Goal: Find specific page/section: Find specific page/section

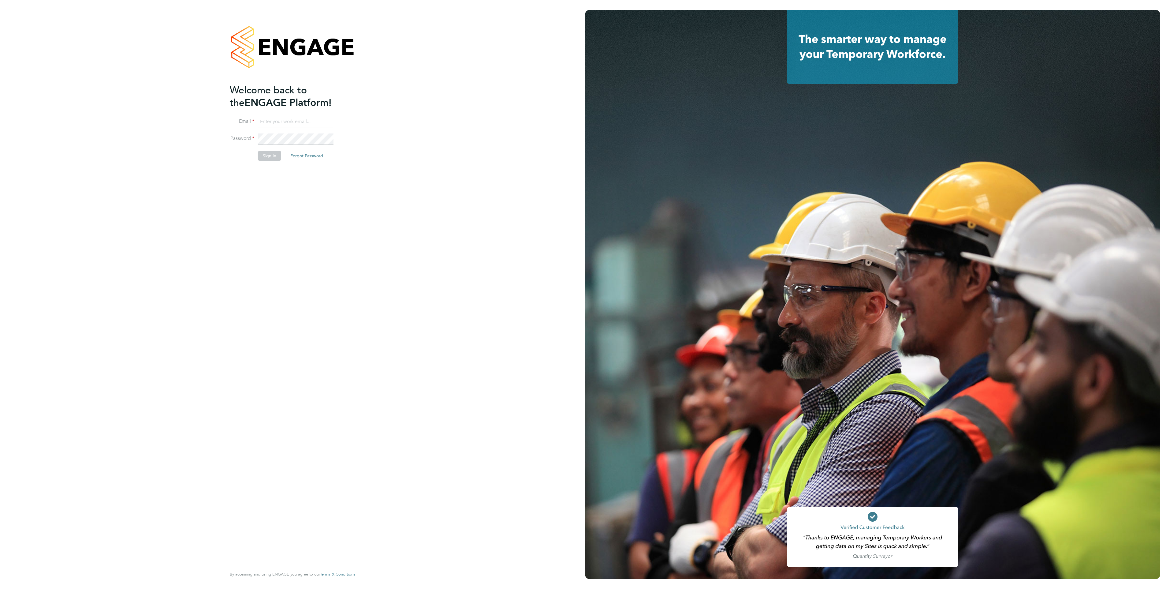
type input "[EMAIL_ADDRESS][PERSON_NAME][DOMAIN_NAME]"
click at [274, 157] on button "Sign In" at bounding box center [269, 156] width 23 height 10
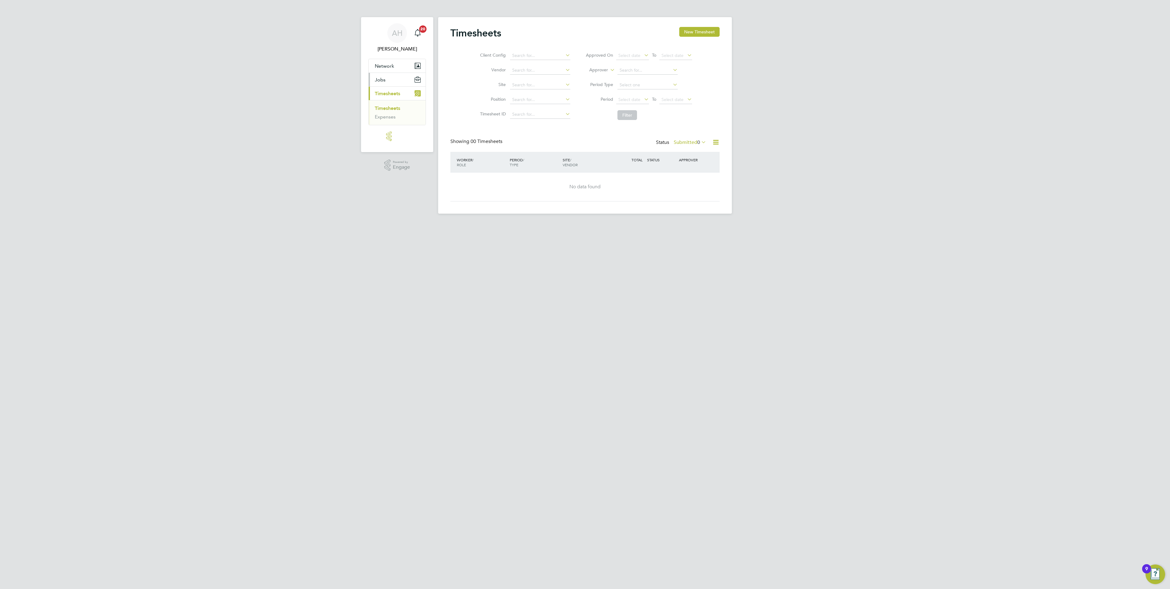
click at [379, 80] on span "Jobs" at bounding box center [380, 80] width 11 height 6
click at [387, 93] on link "Placements" at bounding box center [387, 95] width 25 height 6
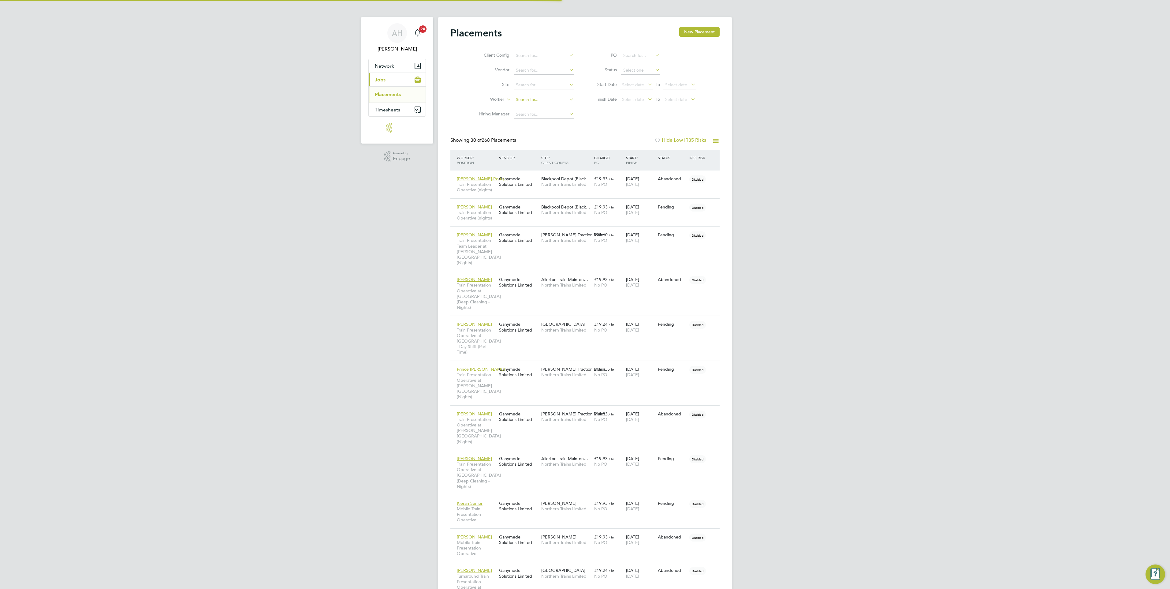
click at [529, 99] on input at bounding box center [544, 99] width 60 height 9
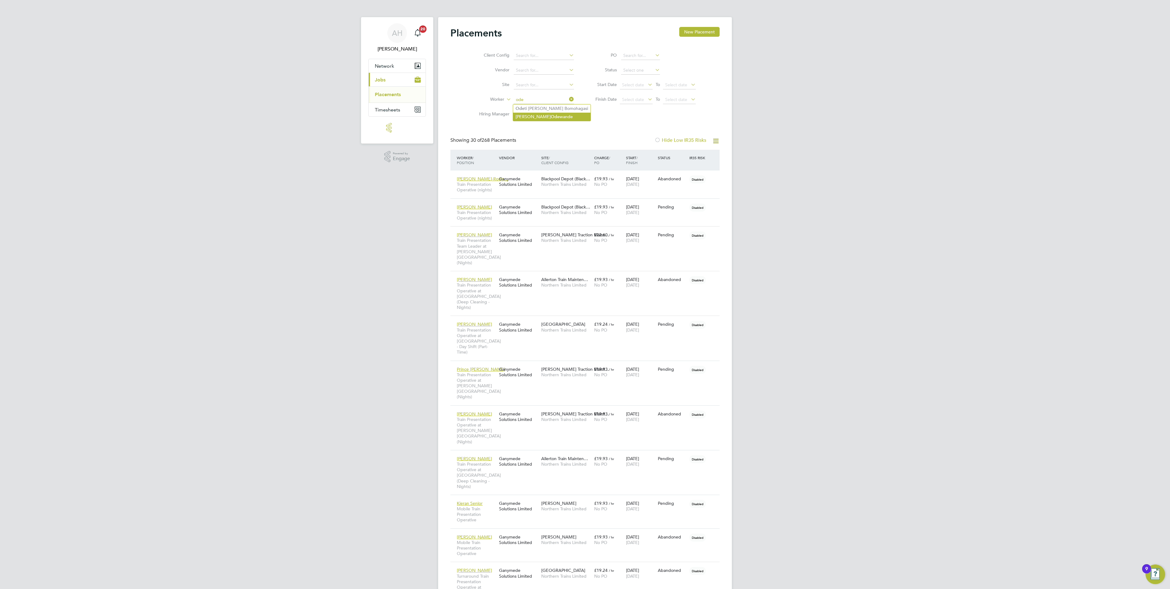
click at [554, 116] on li "Habeeb Ode wande" at bounding box center [551, 117] width 77 height 8
type input "Habeeb Odewande"
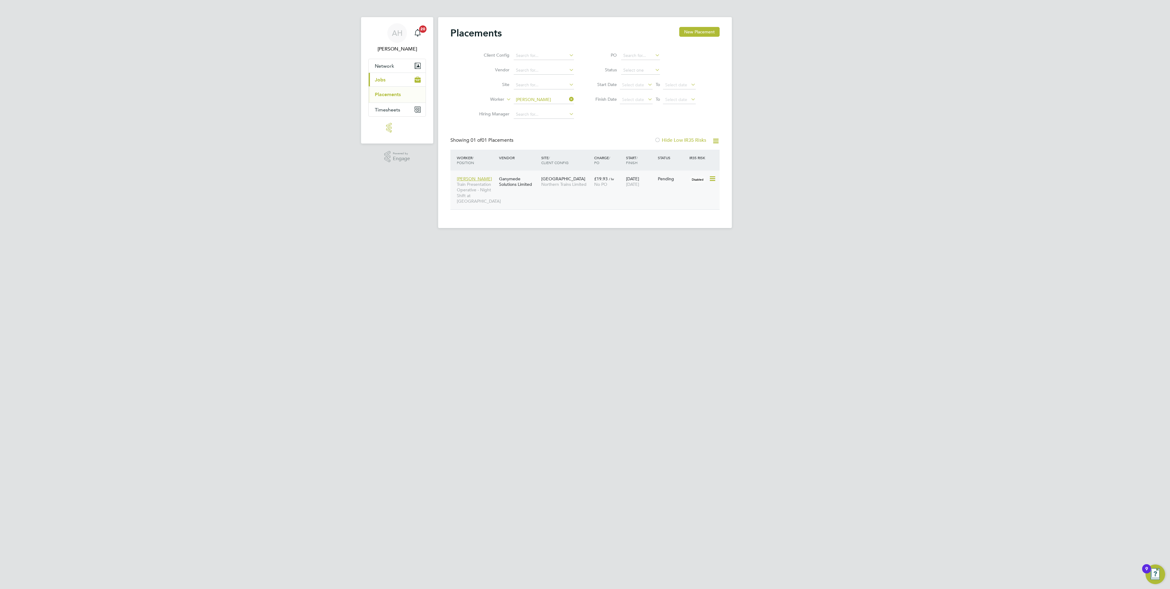
click at [557, 188] on div "York Station Northern Trains Limited" at bounding box center [566, 181] width 53 height 17
